Goal: Transaction & Acquisition: Book appointment/travel/reservation

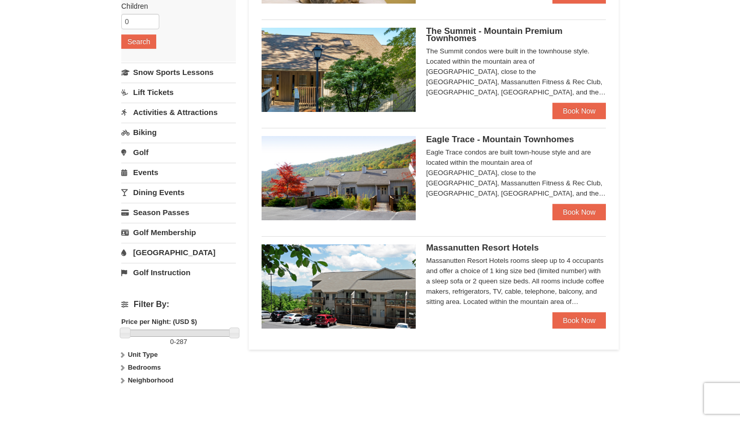
scroll to position [187, 0]
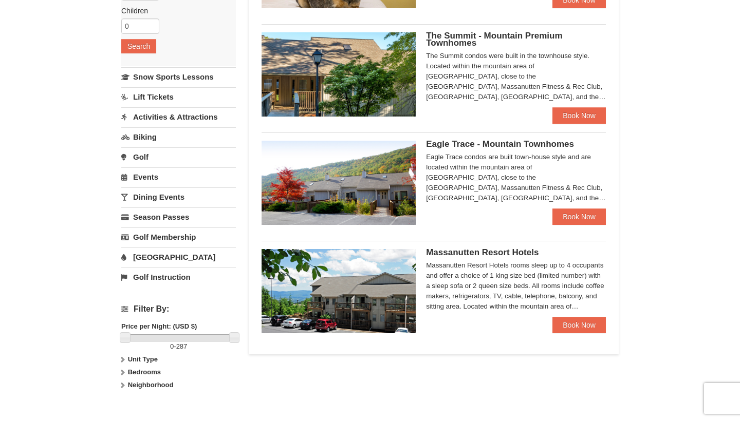
click at [490, 146] on span "Eagle Trace - Mountain Townhomes" at bounding box center [500, 144] width 148 height 10
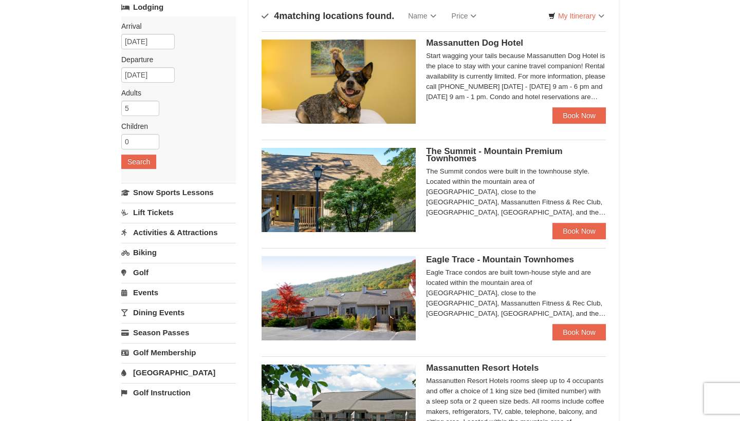
scroll to position [69, 0]
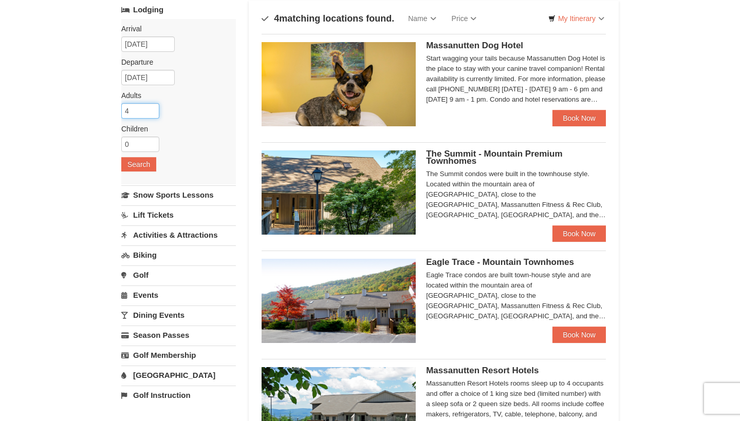
click at [152, 113] on input "4" at bounding box center [140, 110] width 38 height 15
click at [152, 111] on input "3" at bounding box center [140, 110] width 38 height 15
click at [152, 111] on input "2" at bounding box center [140, 110] width 38 height 15
click at [152, 111] on input "1" at bounding box center [140, 110] width 38 height 15
click at [152, 108] on input "2" at bounding box center [140, 110] width 38 height 15
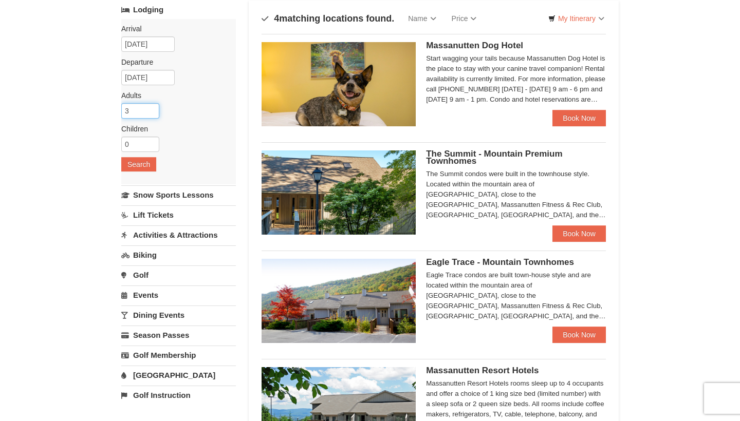
click at [152, 108] on input "3" at bounding box center [140, 110] width 38 height 15
click at [152, 108] on input "4" at bounding box center [140, 110] width 38 height 15
click at [152, 108] on input "5" at bounding box center [140, 110] width 38 height 15
click at [152, 108] on input "6" at bounding box center [140, 110] width 38 height 15
click at [152, 108] on input "7" at bounding box center [140, 110] width 38 height 15
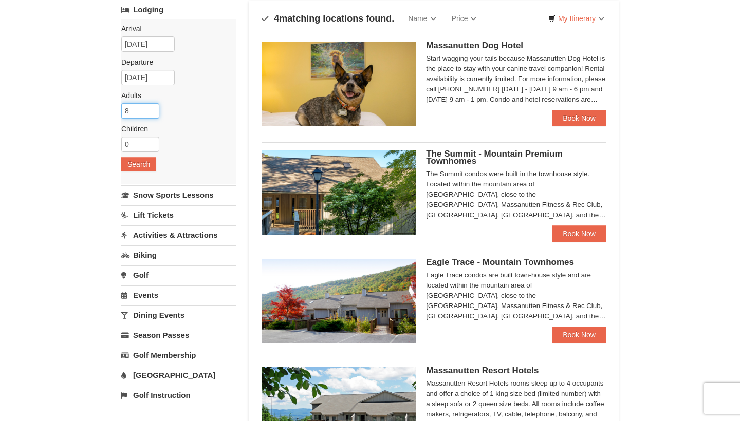
click at [152, 108] on input "8" at bounding box center [140, 110] width 38 height 15
type input "9"
click at [152, 108] on input "9" at bounding box center [140, 110] width 38 height 15
click at [133, 163] on button "Search" at bounding box center [138, 164] width 35 height 14
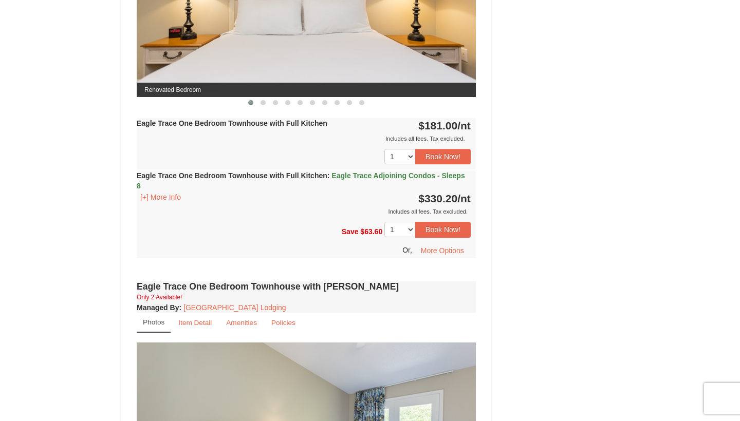
scroll to position [533, 0]
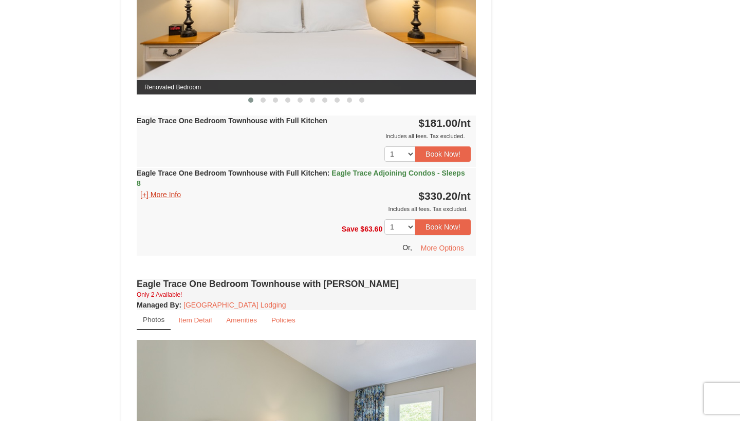
click at [153, 196] on button "[+] More Info" at bounding box center [161, 194] width 48 height 11
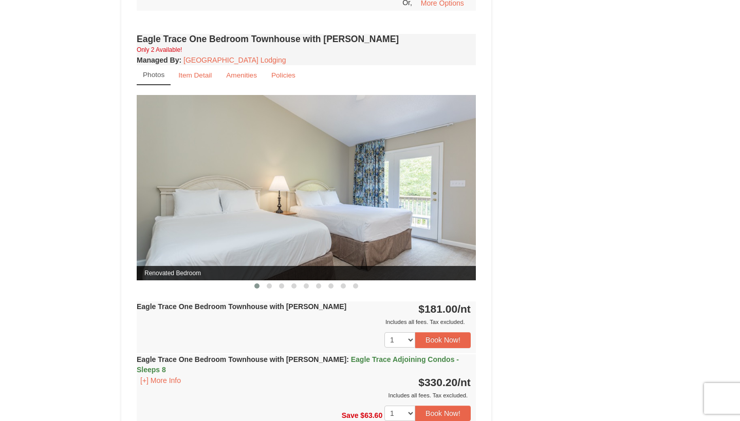
scroll to position [960, 0]
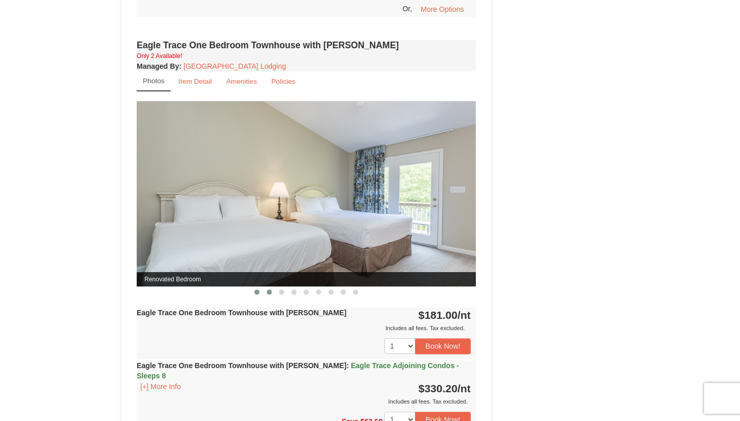
click at [272, 291] on button at bounding box center [269, 292] width 12 height 10
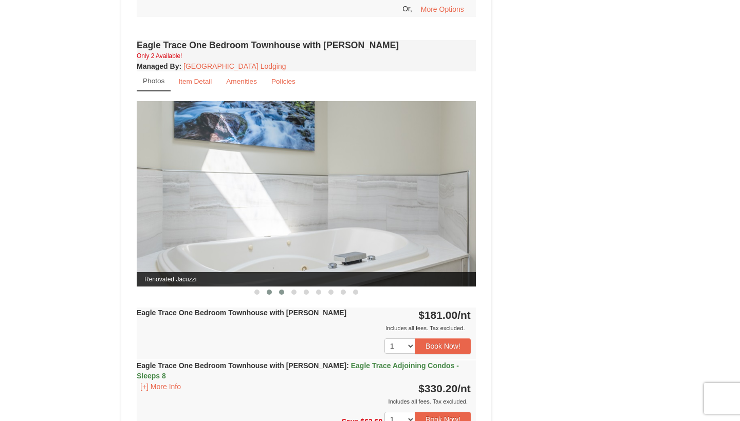
click at [277, 291] on button at bounding box center [281, 292] width 12 height 10
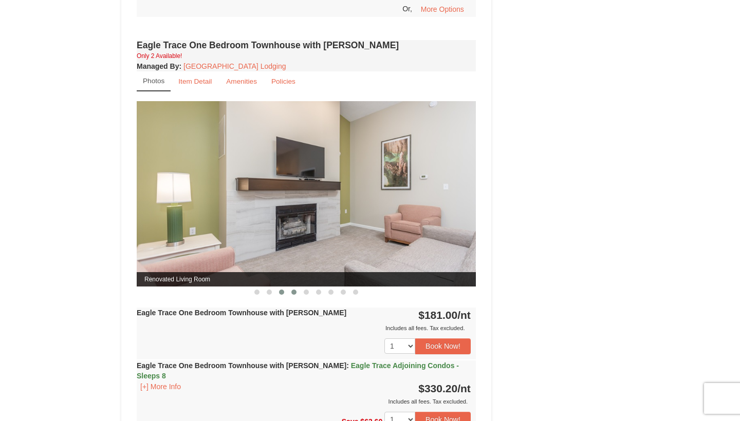
click at [288, 289] on button at bounding box center [294, 292] width 12 height 10
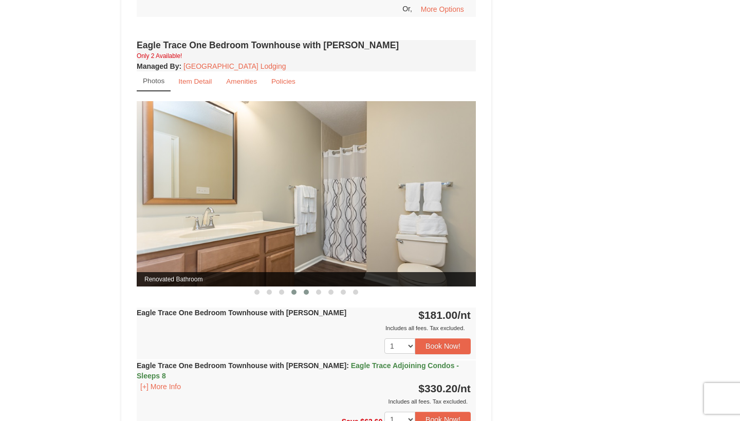
click at [304, 293] on span at bounding box center [306, 292] width 5 height 5
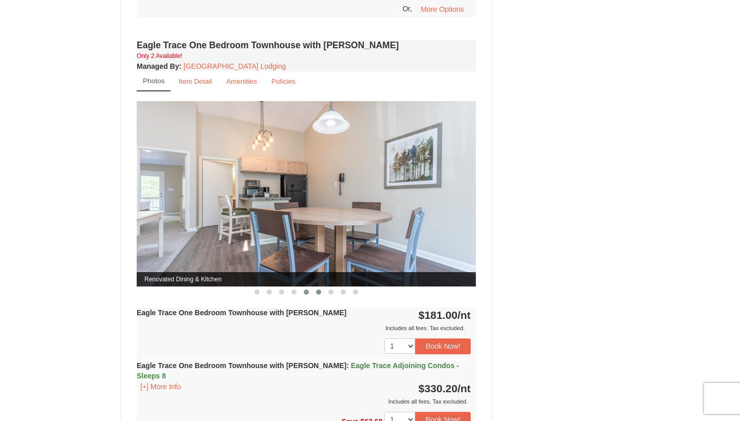
click at [317, 291] on span at bounding box center [318, 292] width 5 height 5
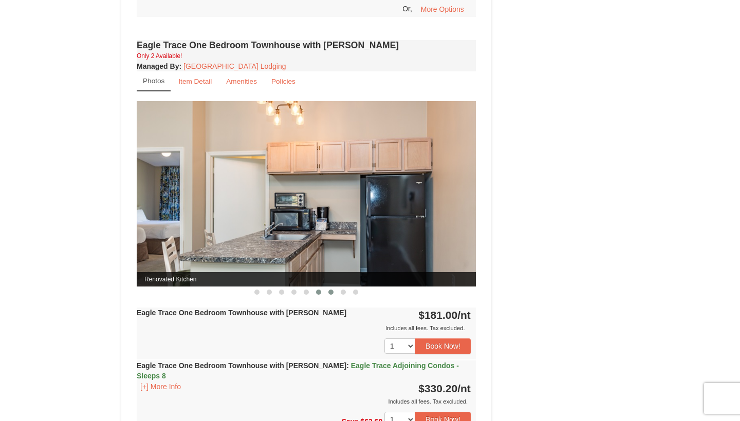
click at [334, 292] on button at bounding box center [331, 292] width 12 height 10
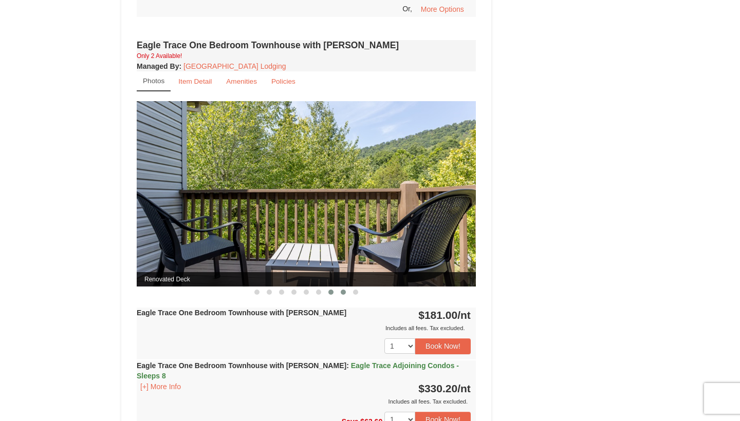
click at [345, 292] on span at bounding box center [343, 292] width 5 height 5
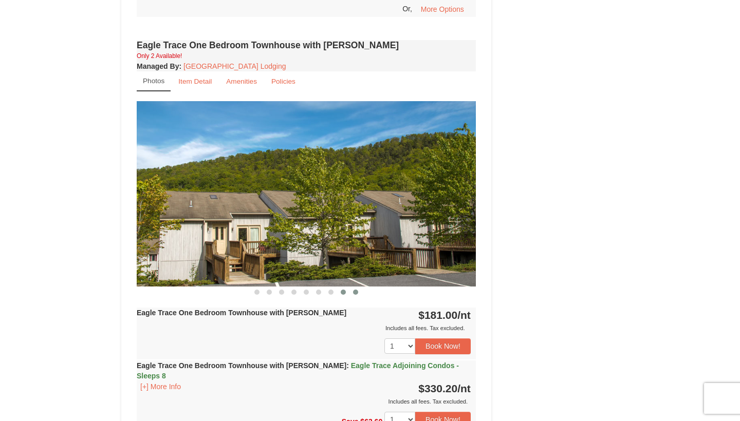
click at [350, 292] on button at bounding box center [355, 292] width 12 height 10
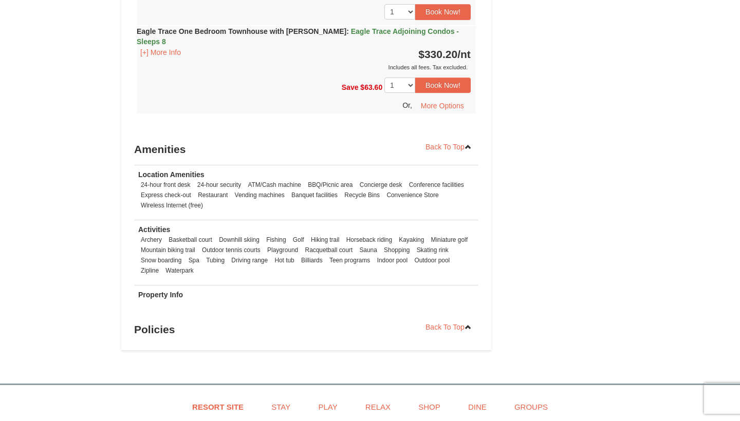
scroll to position [1275, 0]
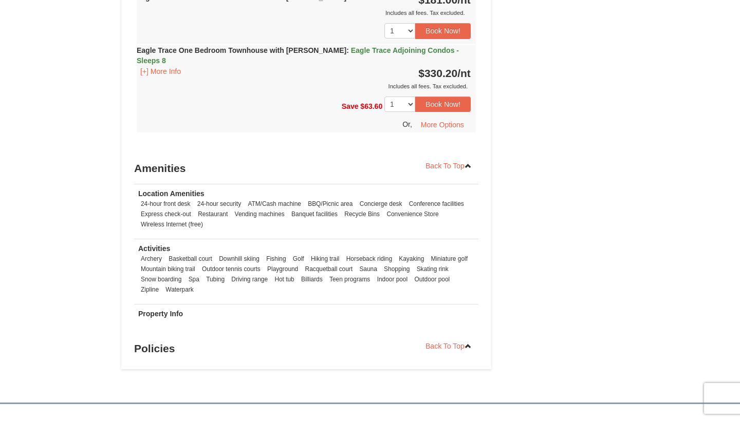
click at [369, 51] on span "Eagle Trace Adjoining Condos - Sleeps 8" at bounding box center [298, 55] width 322 height 18
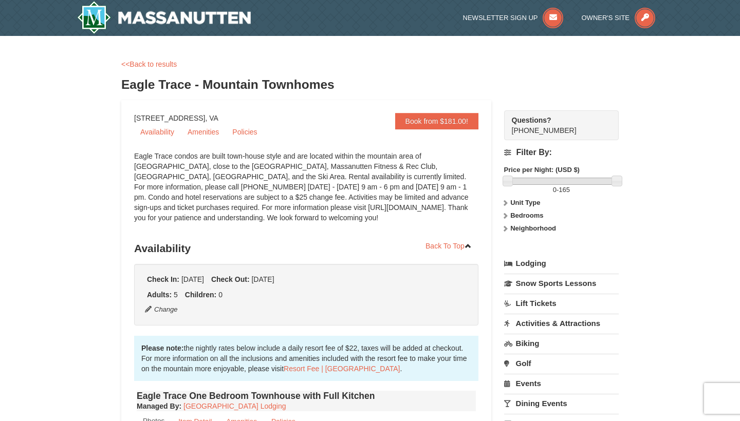
scroll to position [0, 0]
click at [136, 64] on link "<<Back to results" at bounding box center [148, 64] width 55 height 8
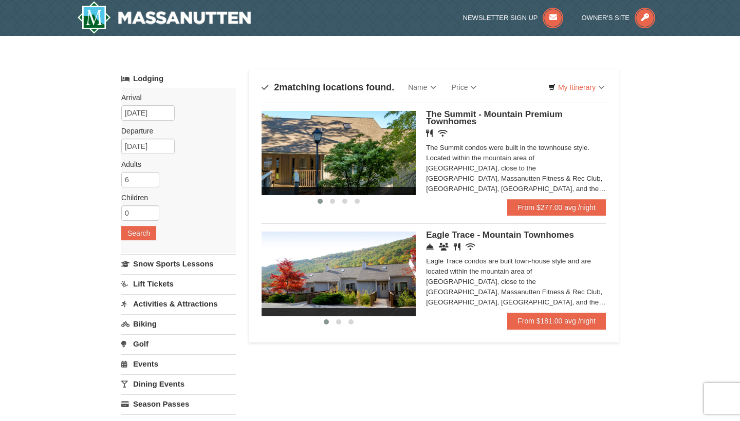
click at [497, 122] on h5 "The Summit - Mountain Premium Townhomes" at bounding box center [516, 118] width 180 height 14
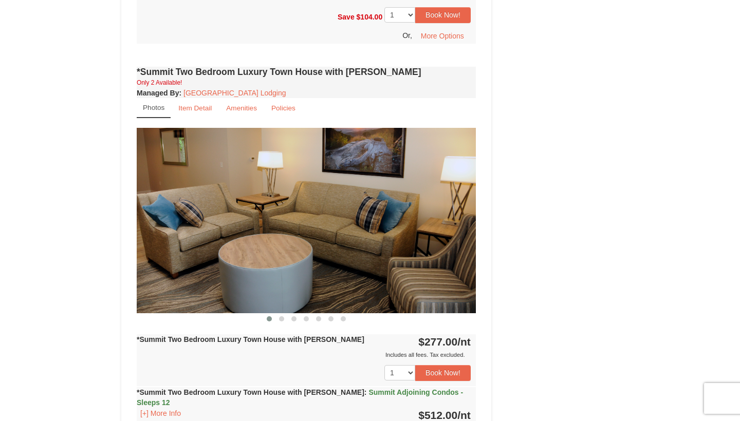
scroll to position [748, 0]
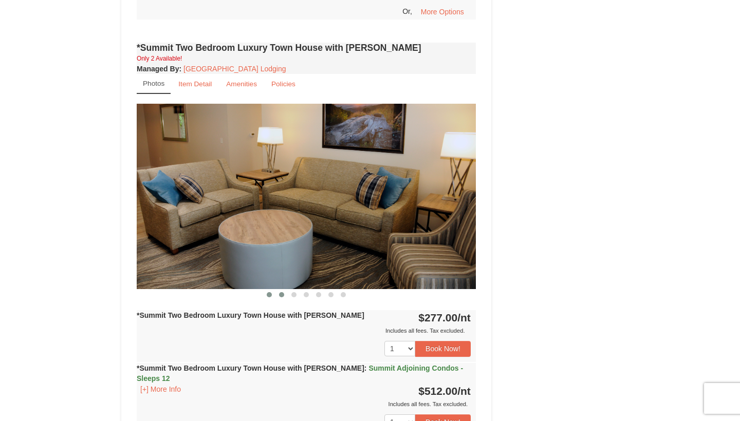
click at [281, 292] on span at bounding box center [281, 294] width 5 height 5
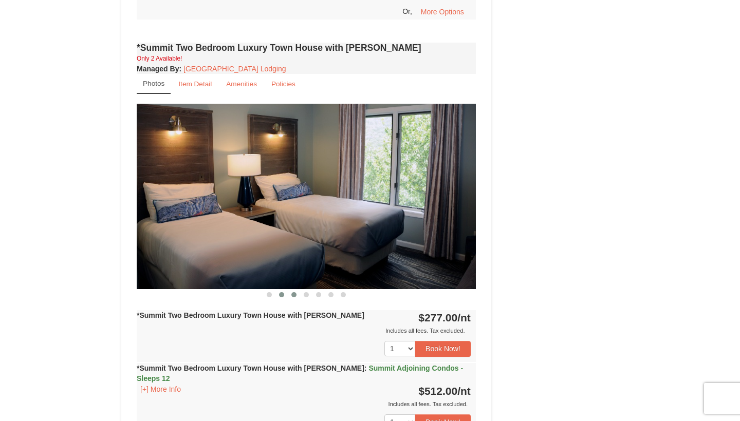
click at [288, 290] on button at bounding box center [294, 295] width 12 height 10
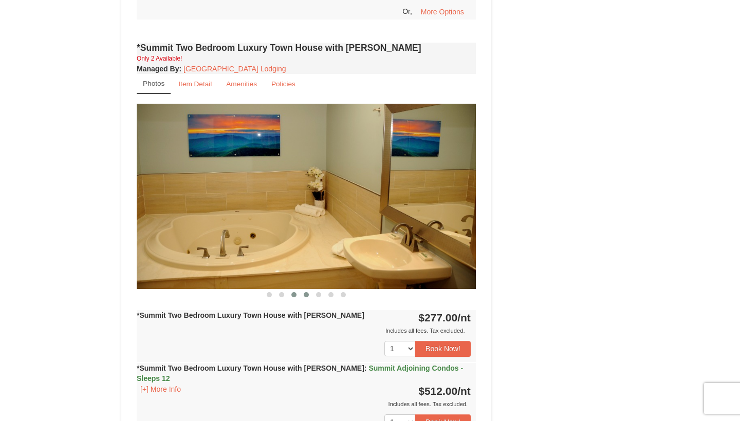
click at [300, 290] on button at bounding box center [306, 295] width 12 height 10
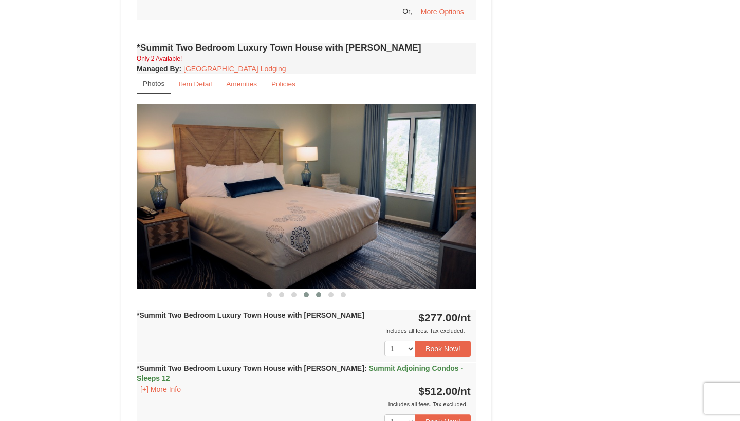
click at [316, 292] on span at bounding box center [318, 294] width 5 height 5
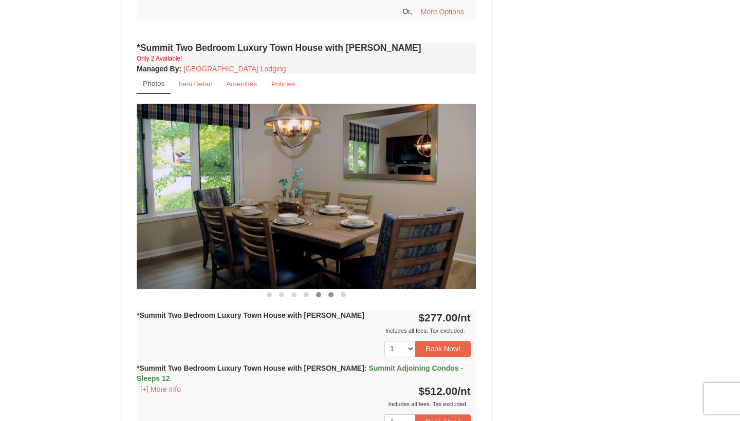
click at [326, 290] on button at bounding box center [331, 295] width 12 height 10
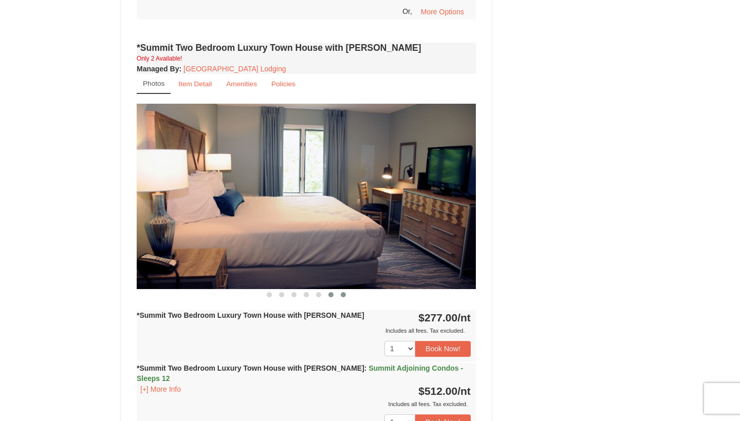
click at [344, 292] on span at bounding box center [343, 294] width 5 height 5
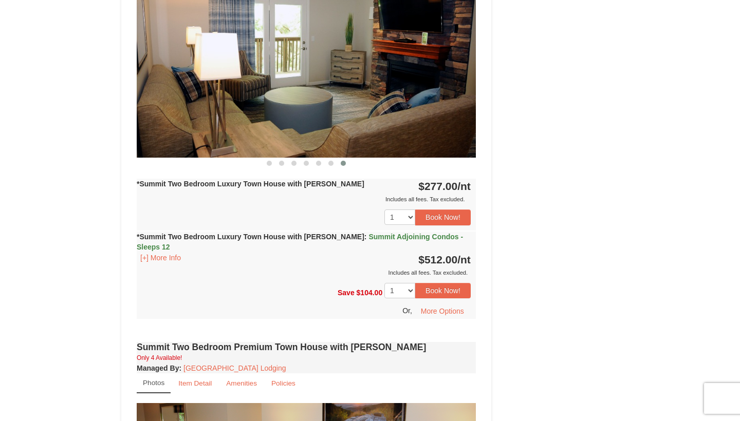
scroll to position [886, 0]
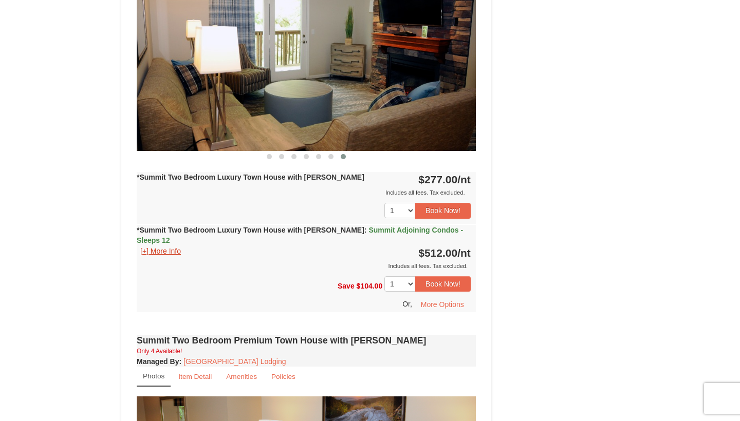
click at [166, 246] on button "[+] More Info" at bounding box center [161, 251] width 48 height 11
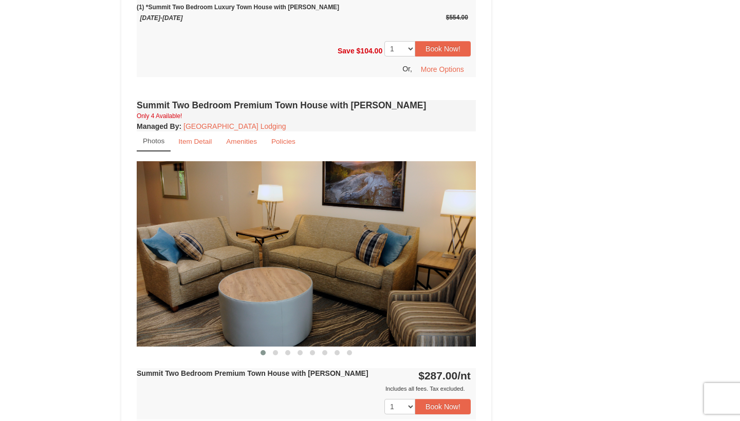
scroll to position [1313, 0]
